Goal: Task Accomplishment & Management: Complete application form

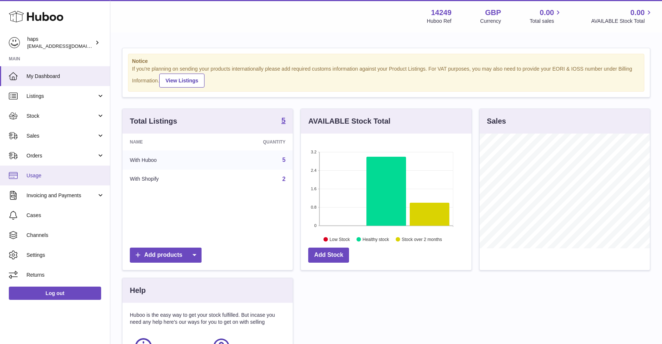
scroll to position [115, 170]
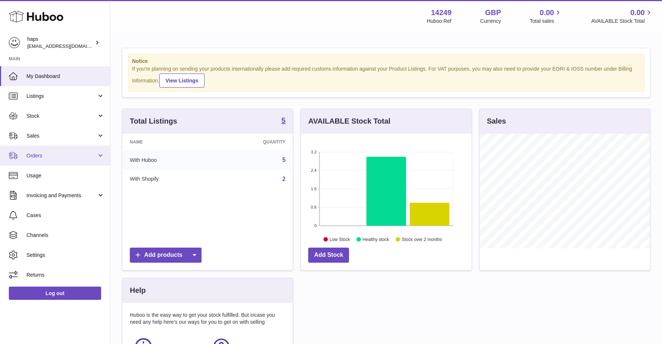
click at [53, 162] on link "Orders" at bounding box center [55, 156] width 110 height 20
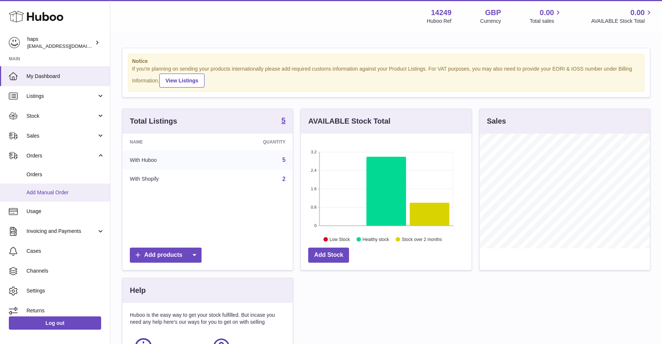
click at [48, 190] on span "Add Manual Order" at bounding box center [65, 192] width 78 height 7
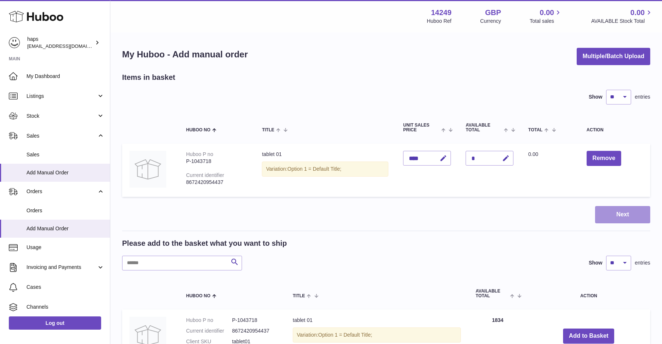
click at [607, 210] on button "Next" at bounding box center [622, 214] width 55 height 17
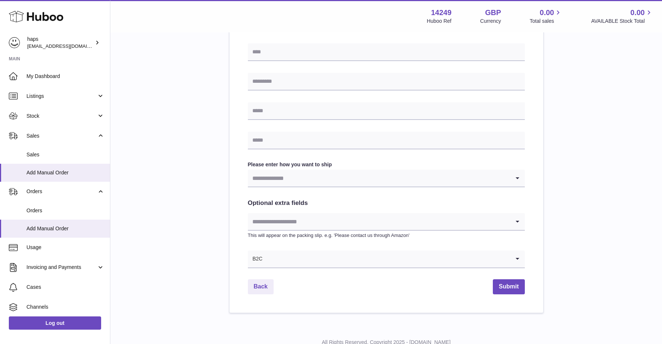
scroll to position [274, 0]
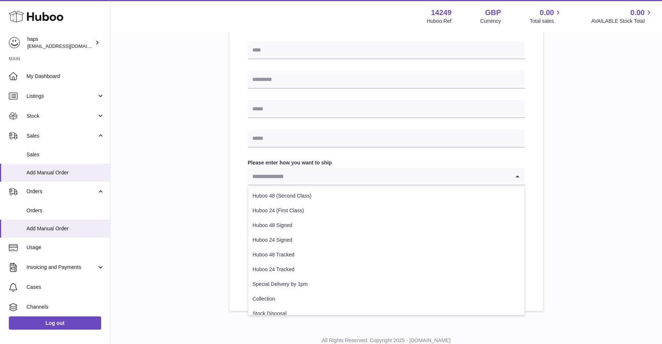
click at [292, 184] on input "Search for option" at bounding box center [379, 176] width 262 height 17
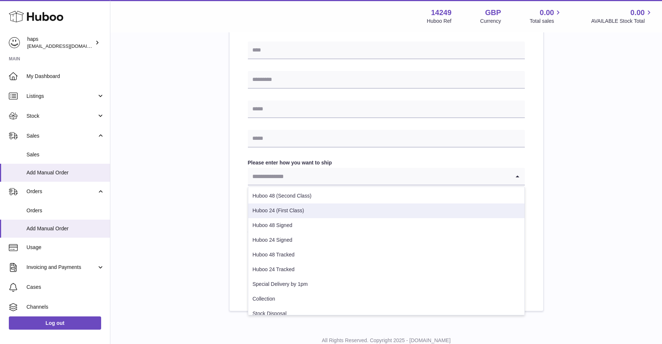
scroll to position [6, 0]
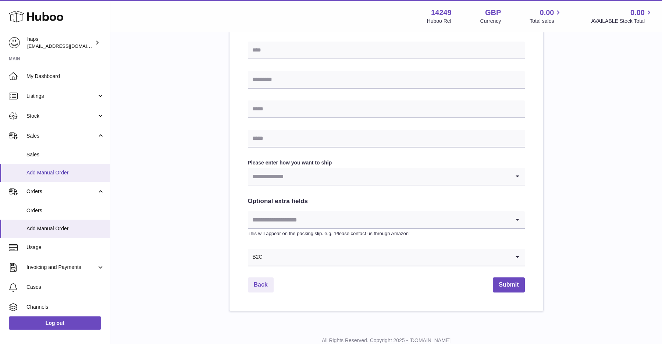
click at [56, 176] on link "Add Manual Order" at bounding box center [55, 173] width 110 height 18
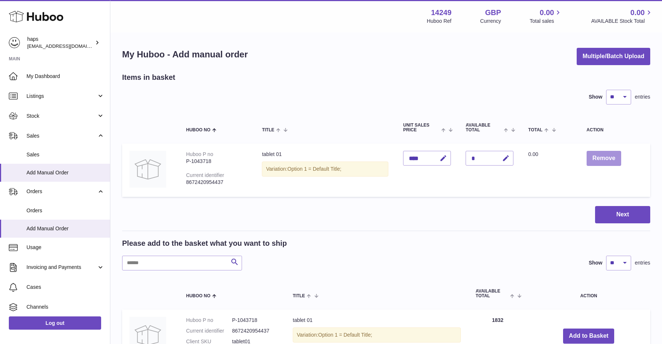
click at [610, 162] on button "Remove" at bounding box center [603, 158] width 35 height 15
